Goal: Find specific page/section: Find specific page/section

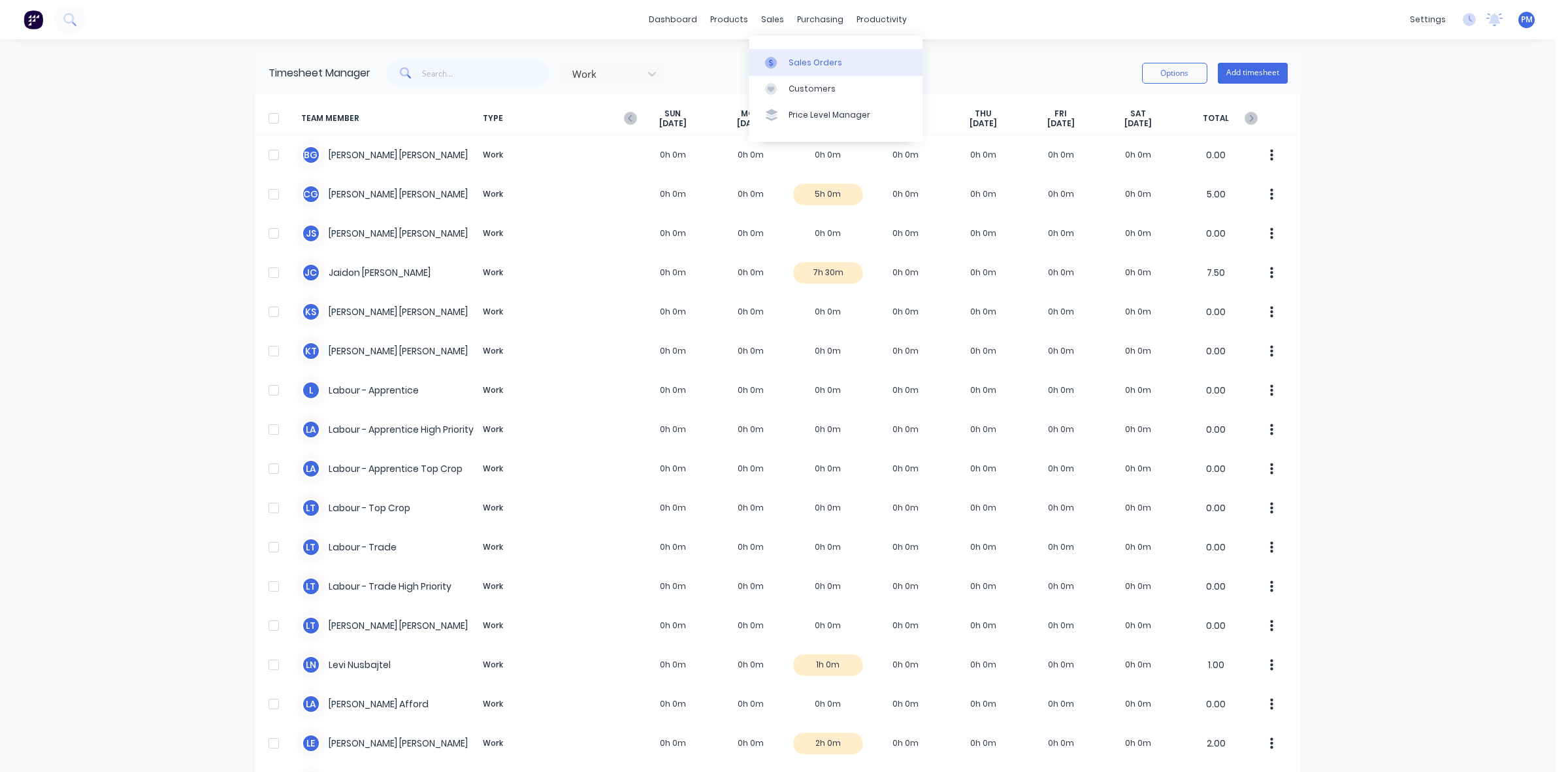
click at [801, 63] on div "Sales Orders" at bounding box center [815, 63] width 54 height 12
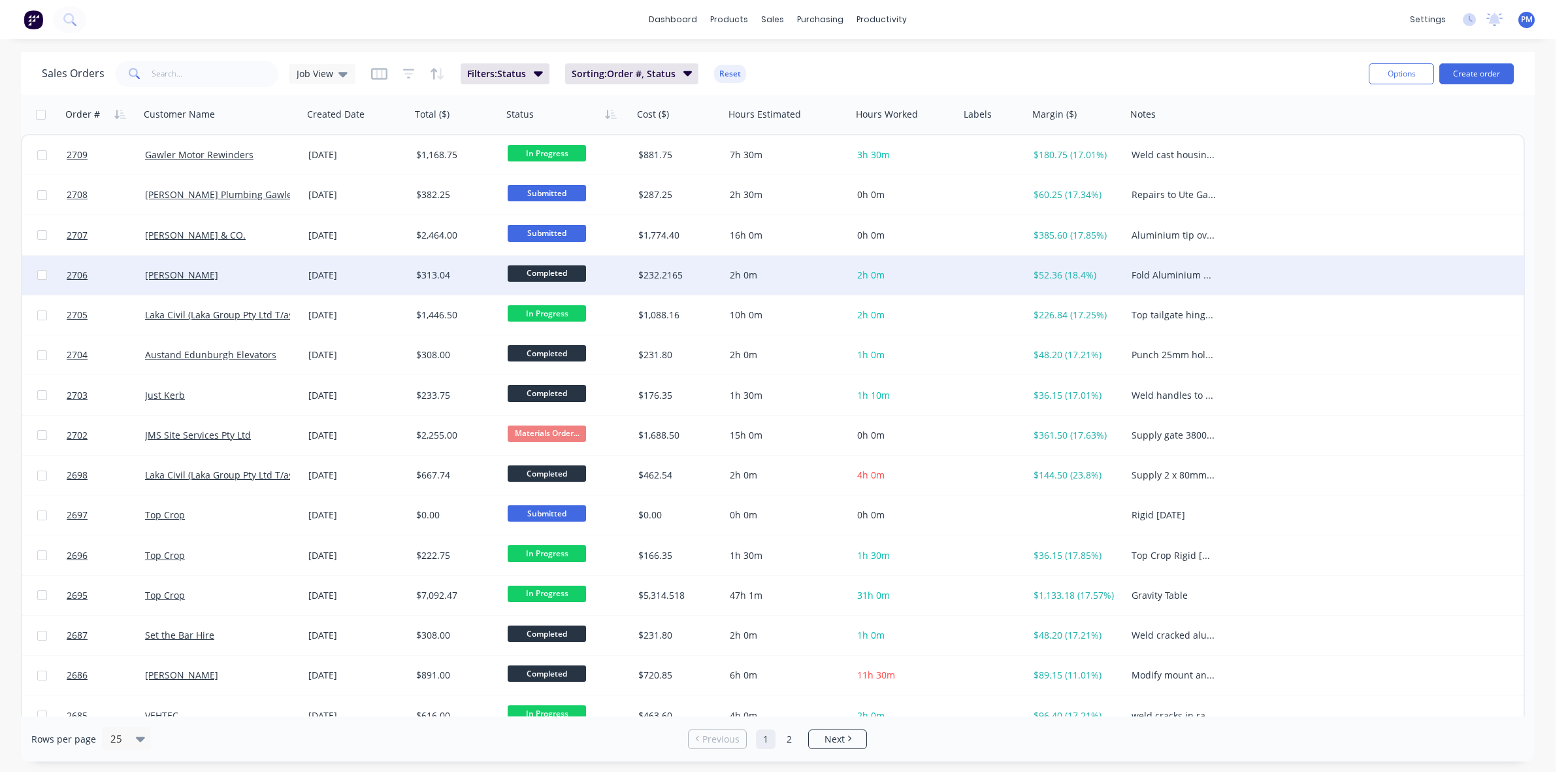
click at [249, 279] on div "[PERSON_NAME]" at bounding box center [217, 275] width 145 height 13
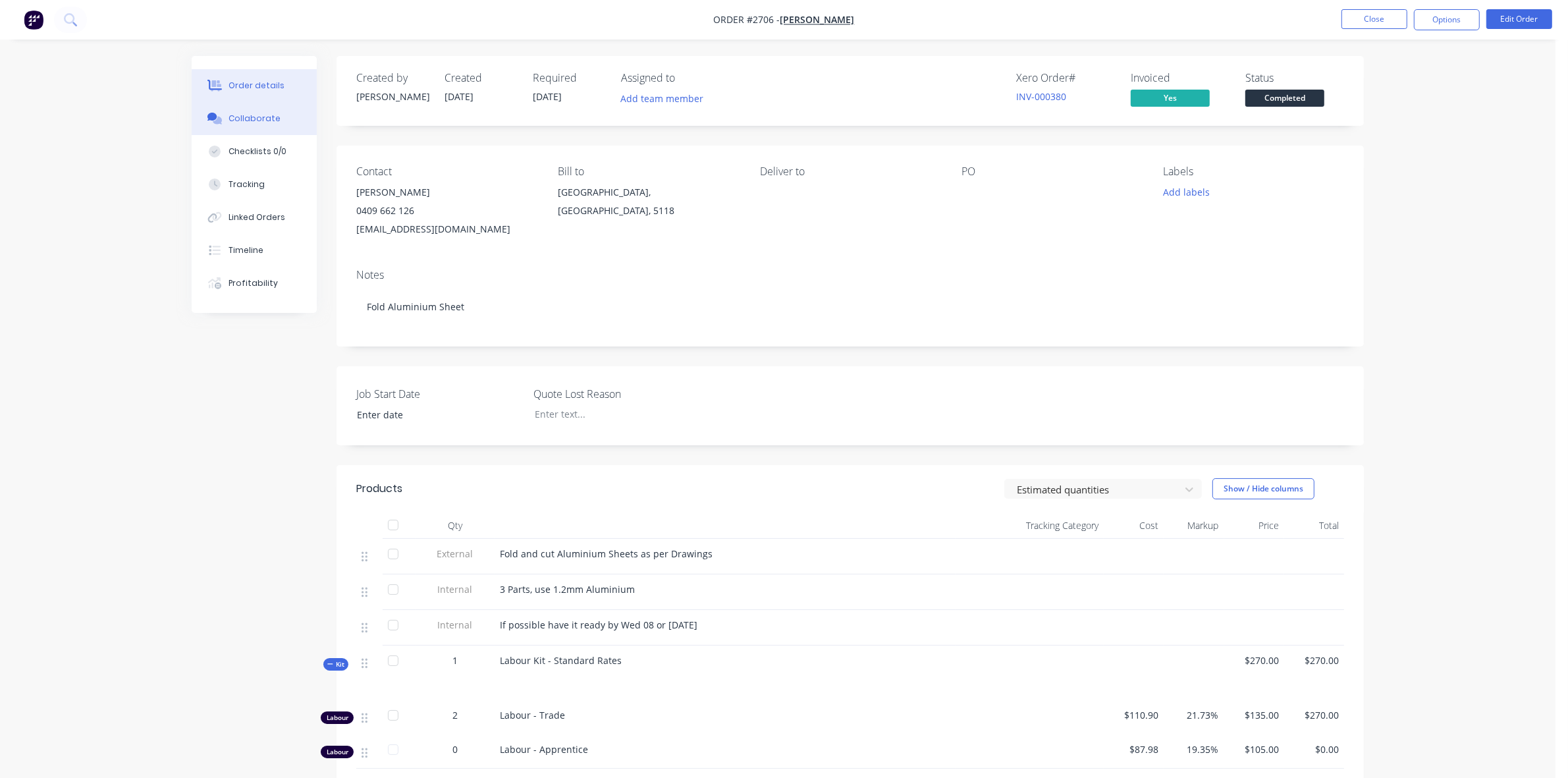
click at [258, 117] on div "Collaborate" at bounding box center [254, 118] width 52 height 12
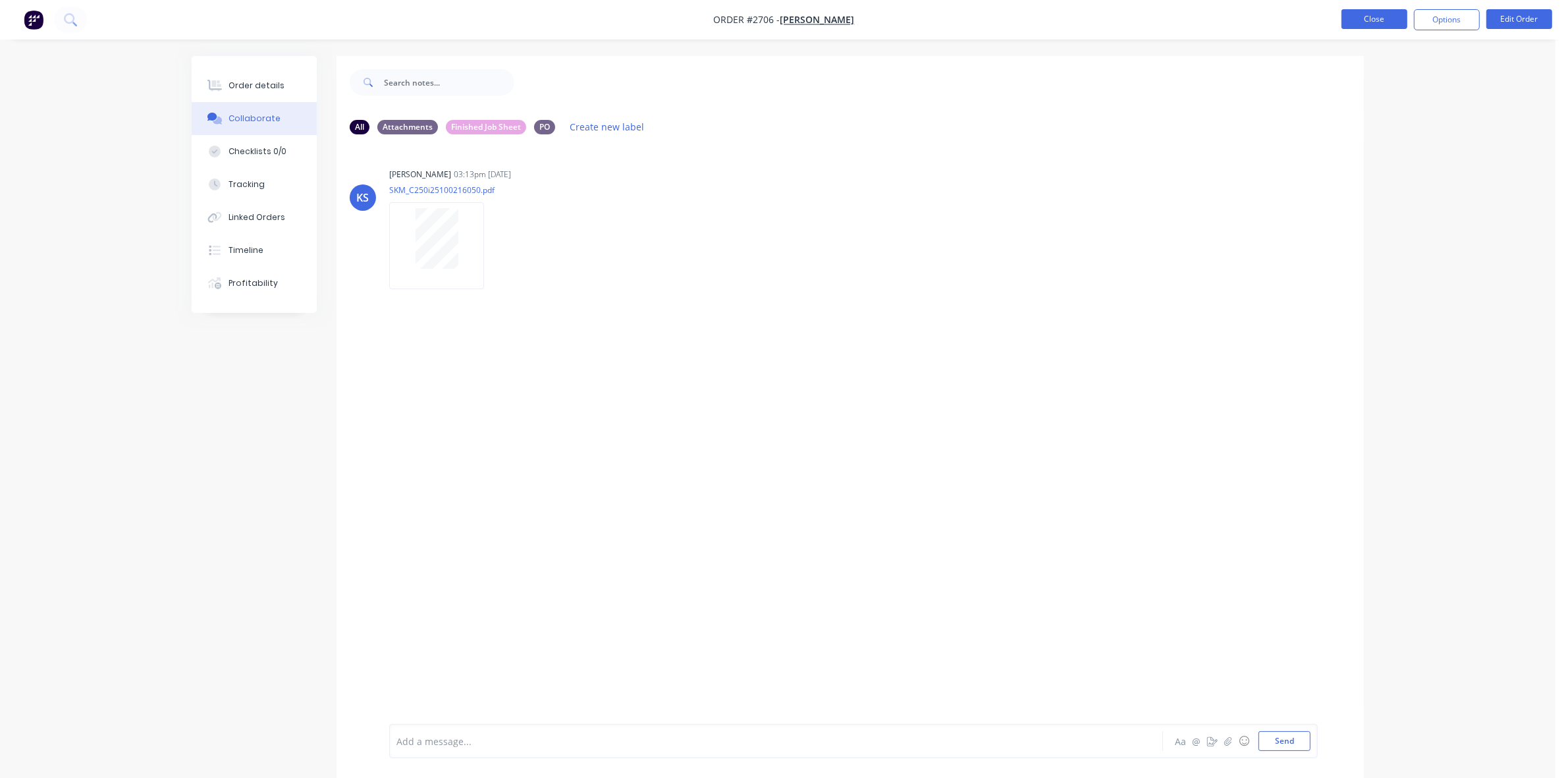
click at [1358, 21] on button "Close" at bounding box center [1373, 19] width 66 height 20
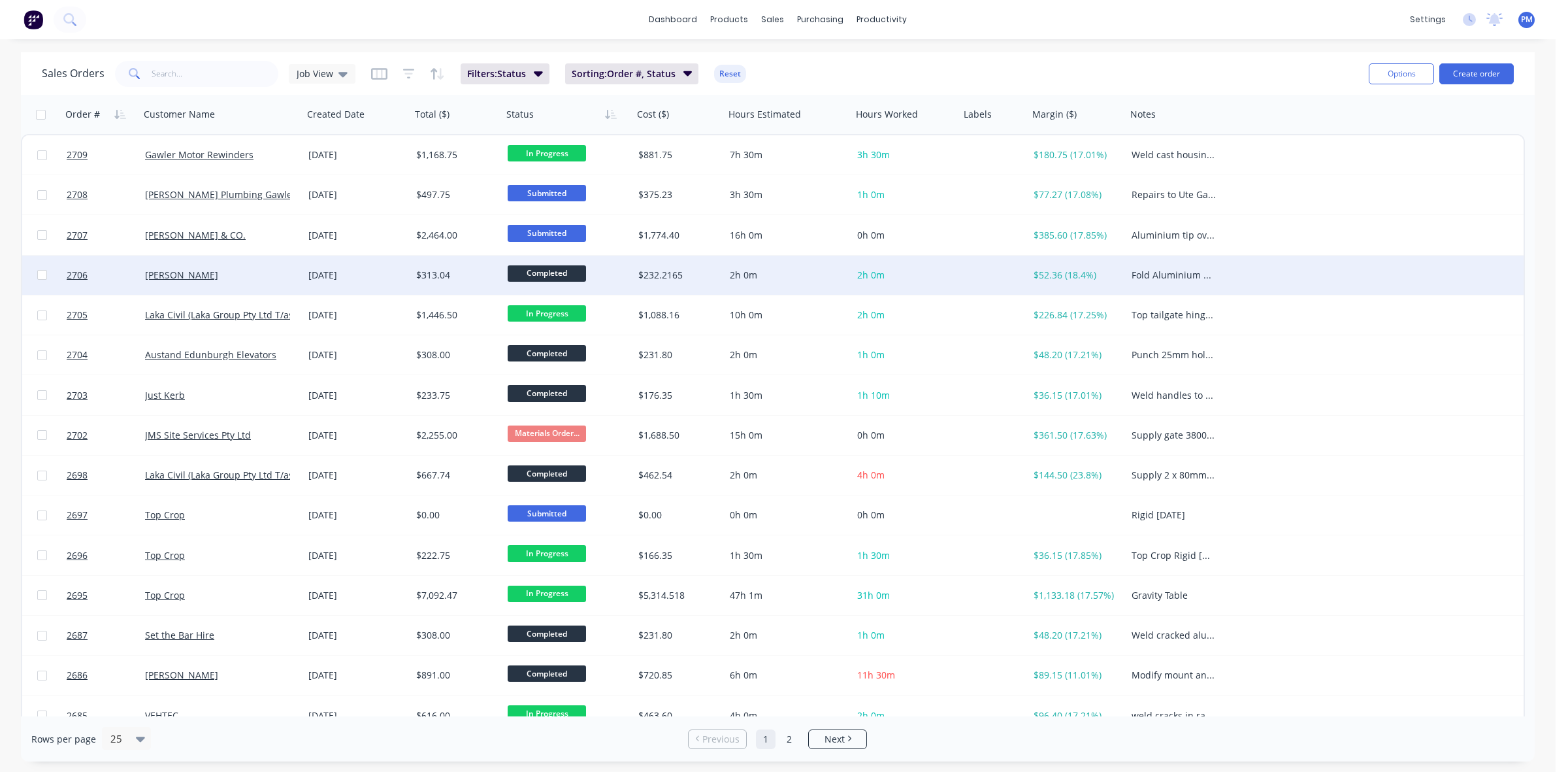
click at [266, 275] on div "[PERSON_NAME]" at bounding box center [217, 275] width 145 height 13
